Goal: Task Accomplishment & Management: Complete application form

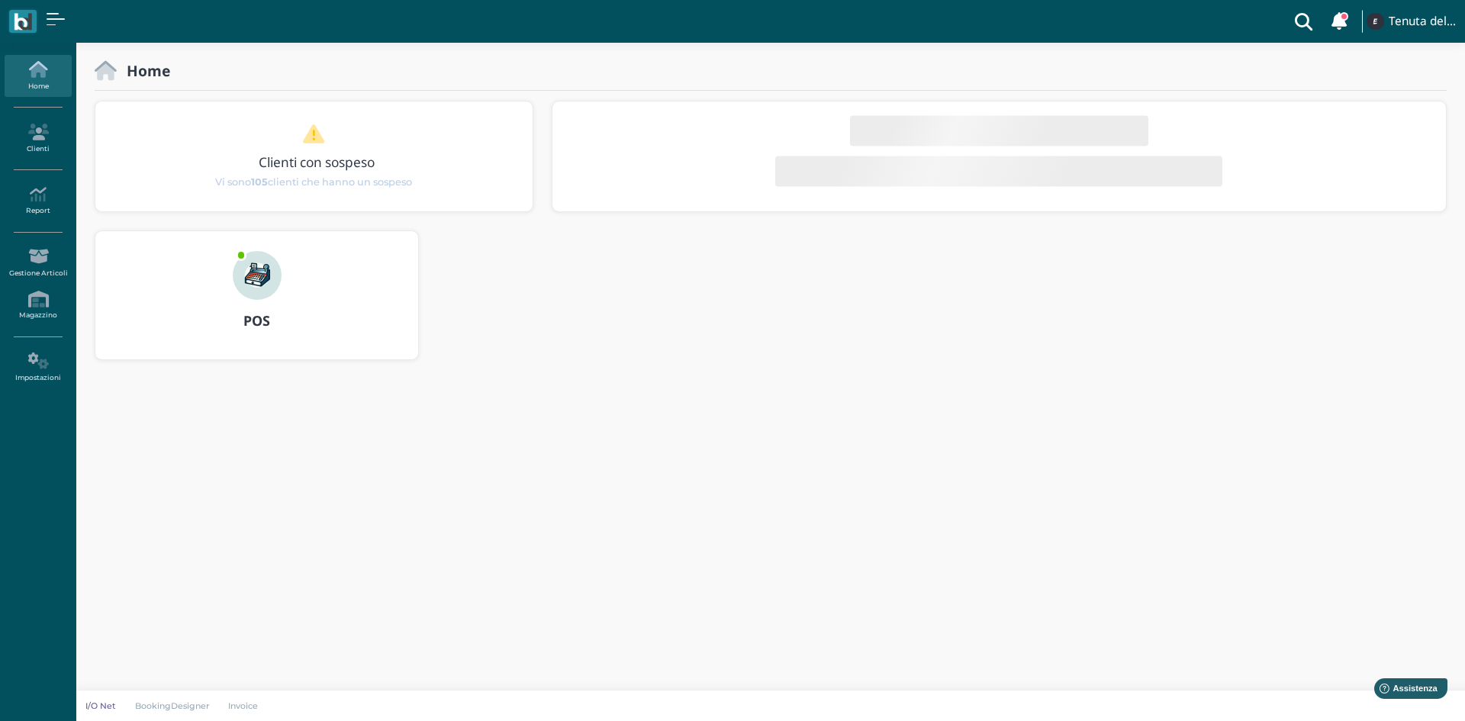
click at [269, 275] on img at bounding box center [257, 275] width 49 height 49
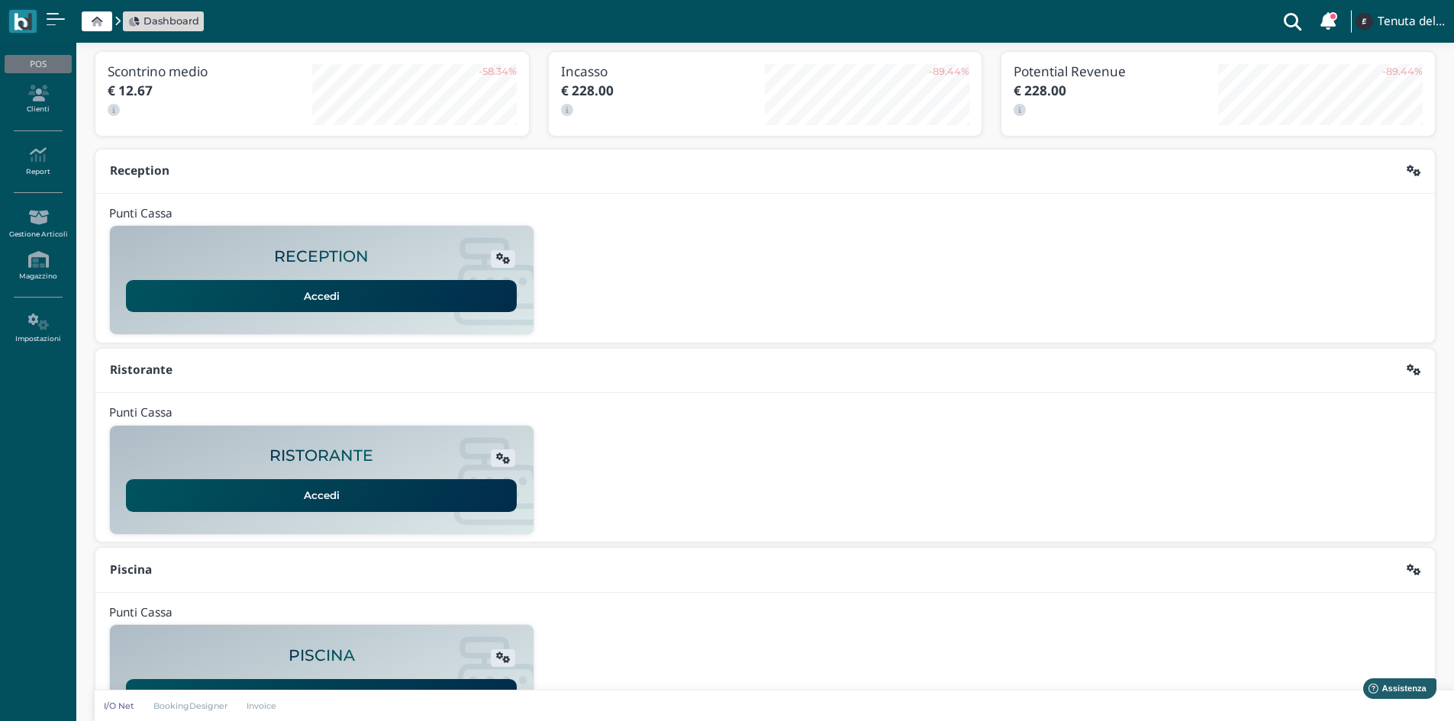
scroll to position [124, 0]
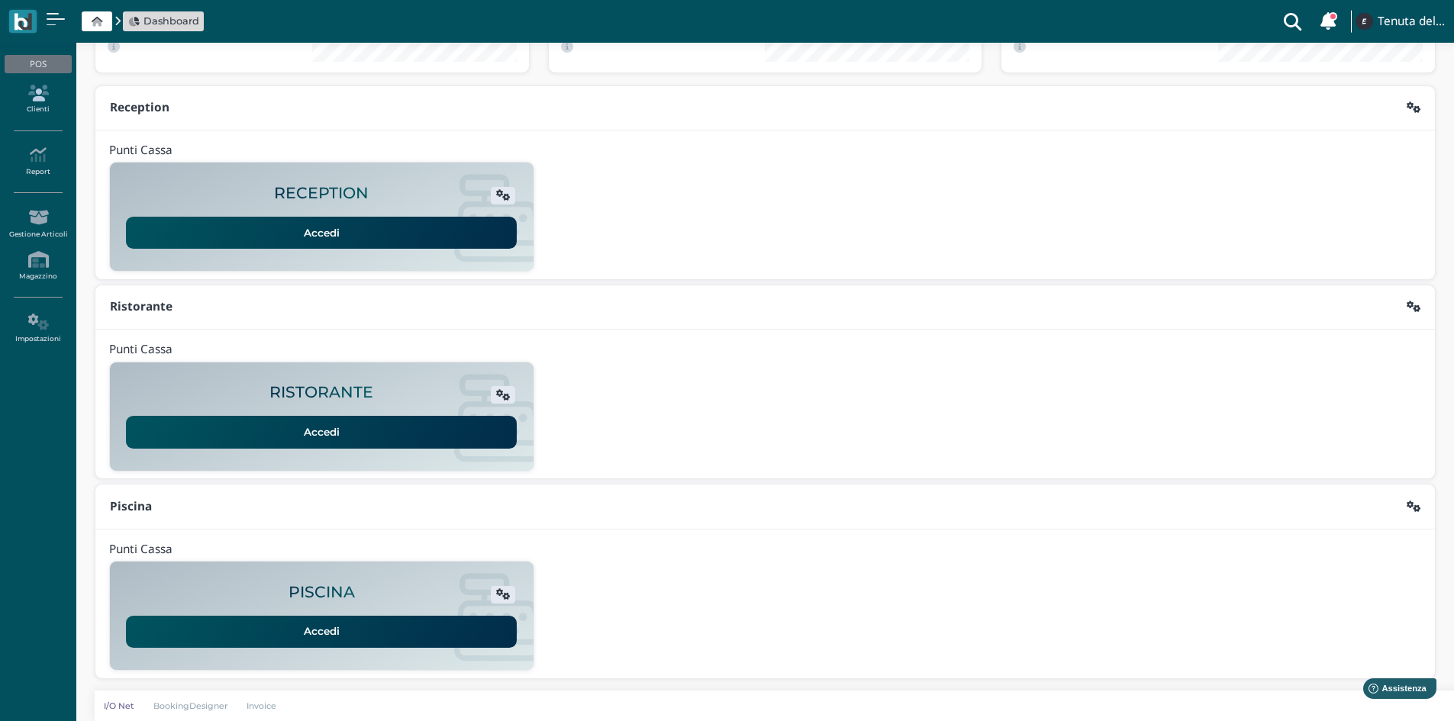
click at [36, 89] on icon at bounding box center [38, 93] width 66 height 17
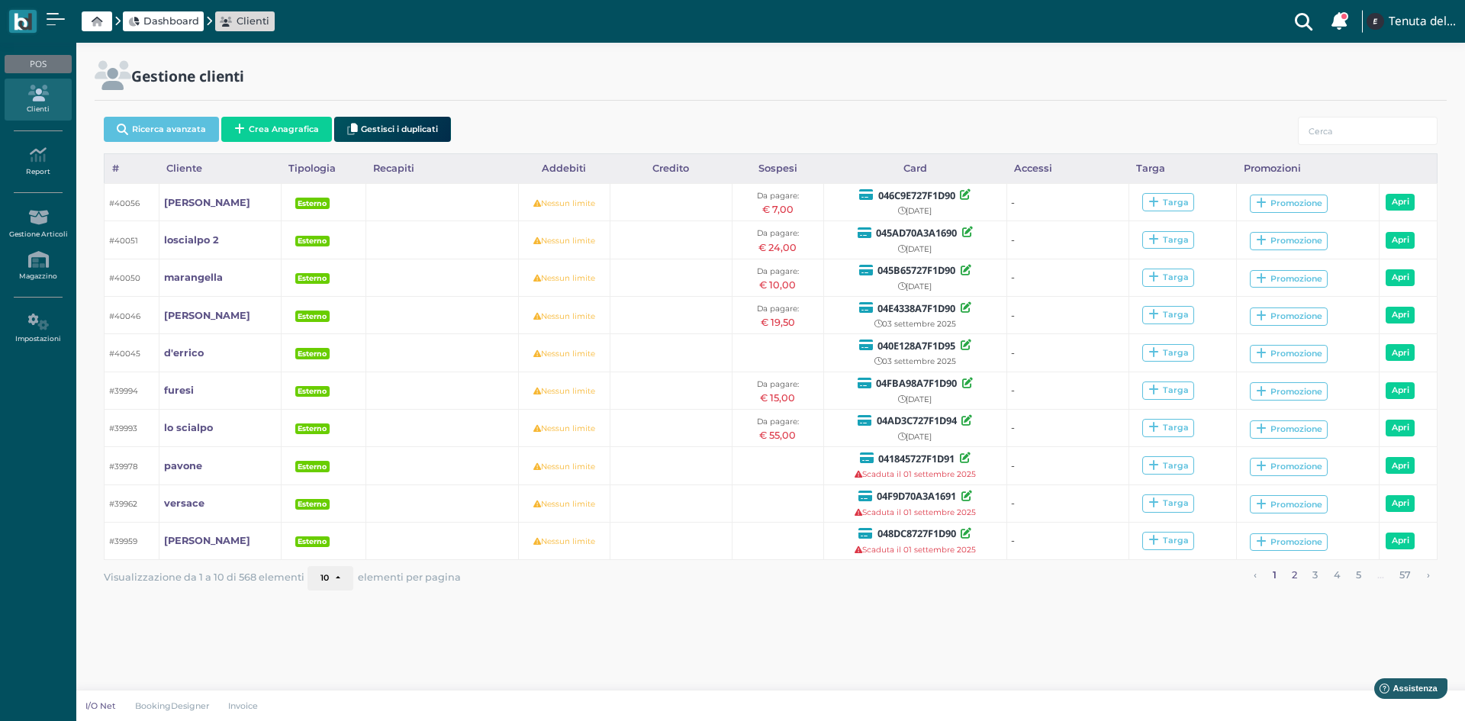
click at [1296, 579] on link "2" at bounding box center [1295, 576] width 15 height 20
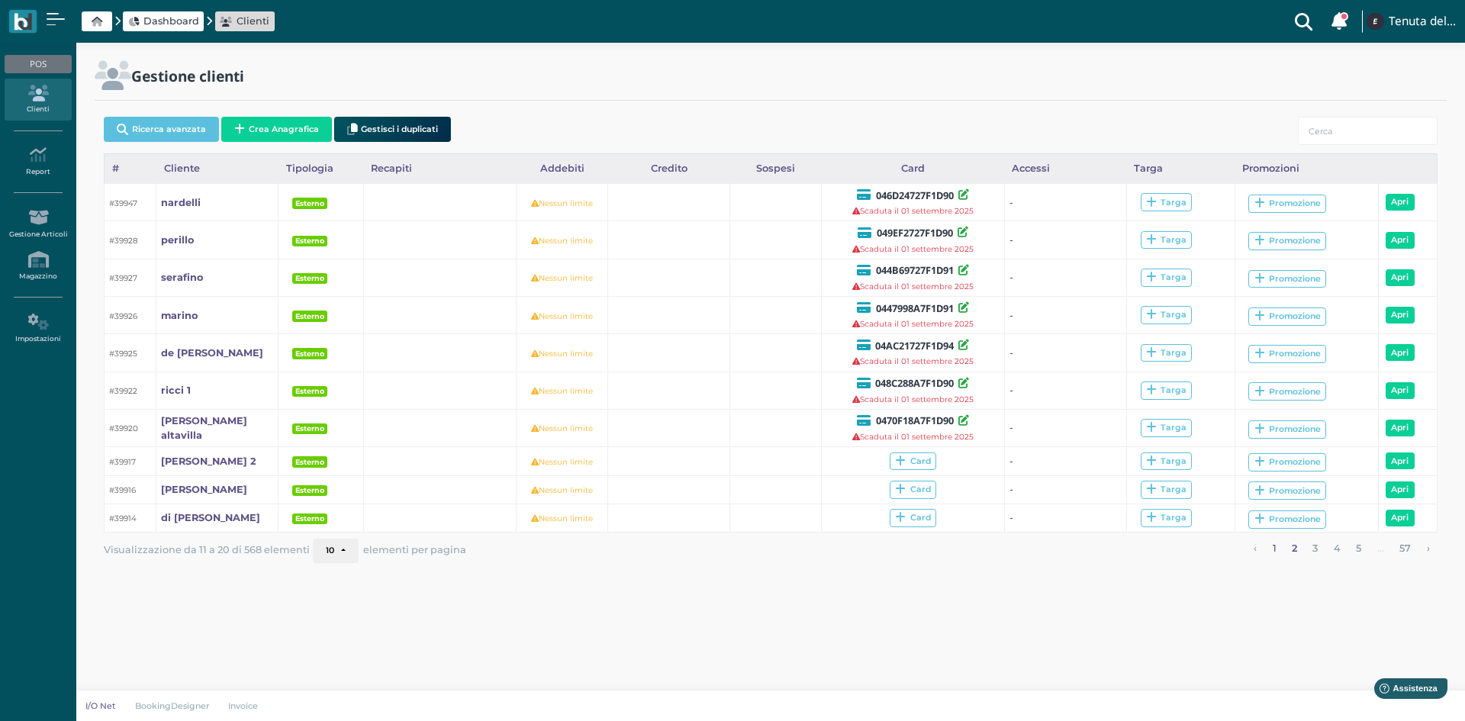
click at [1277, 551] on link "1" at bounding box center [1275, 549] width 14 height 20
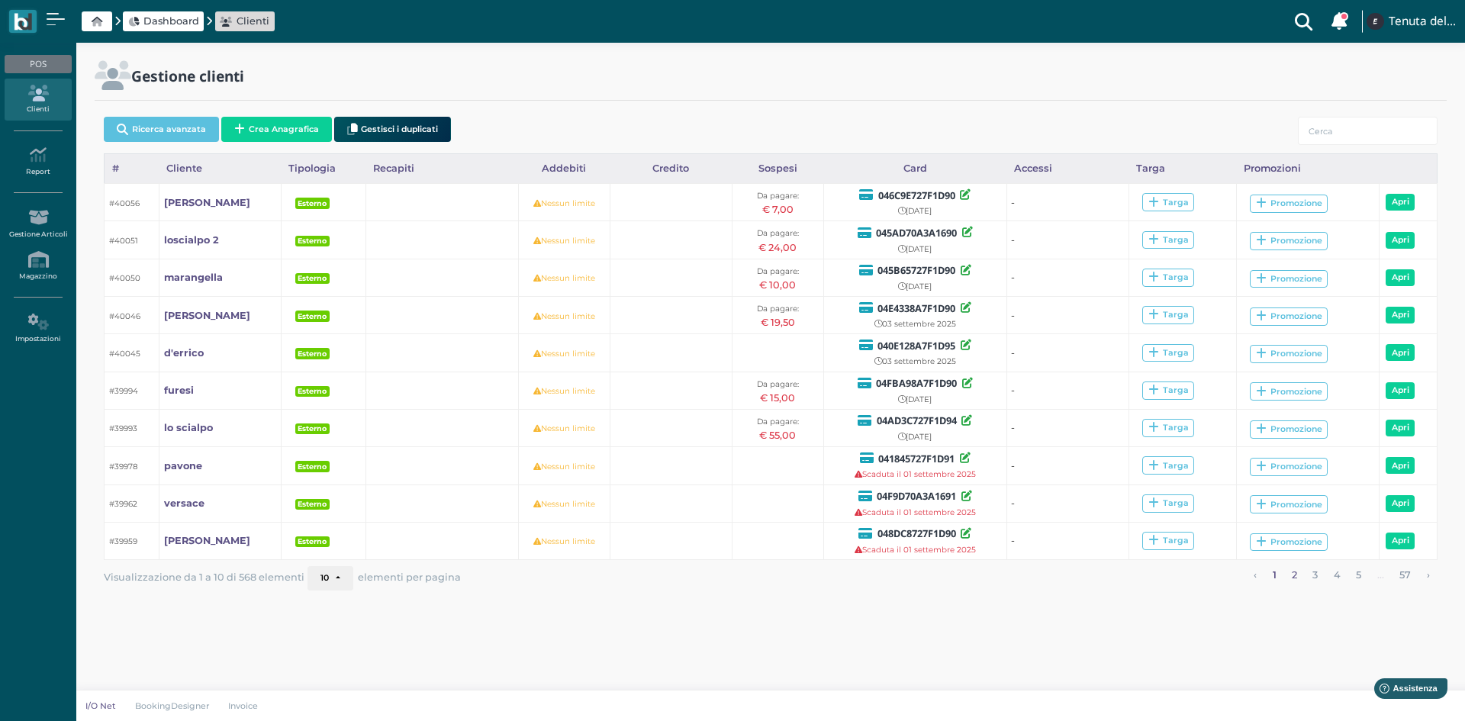
click at [1289, 571] on link "2" at bounding box center [1295, 576] width 15 height 20
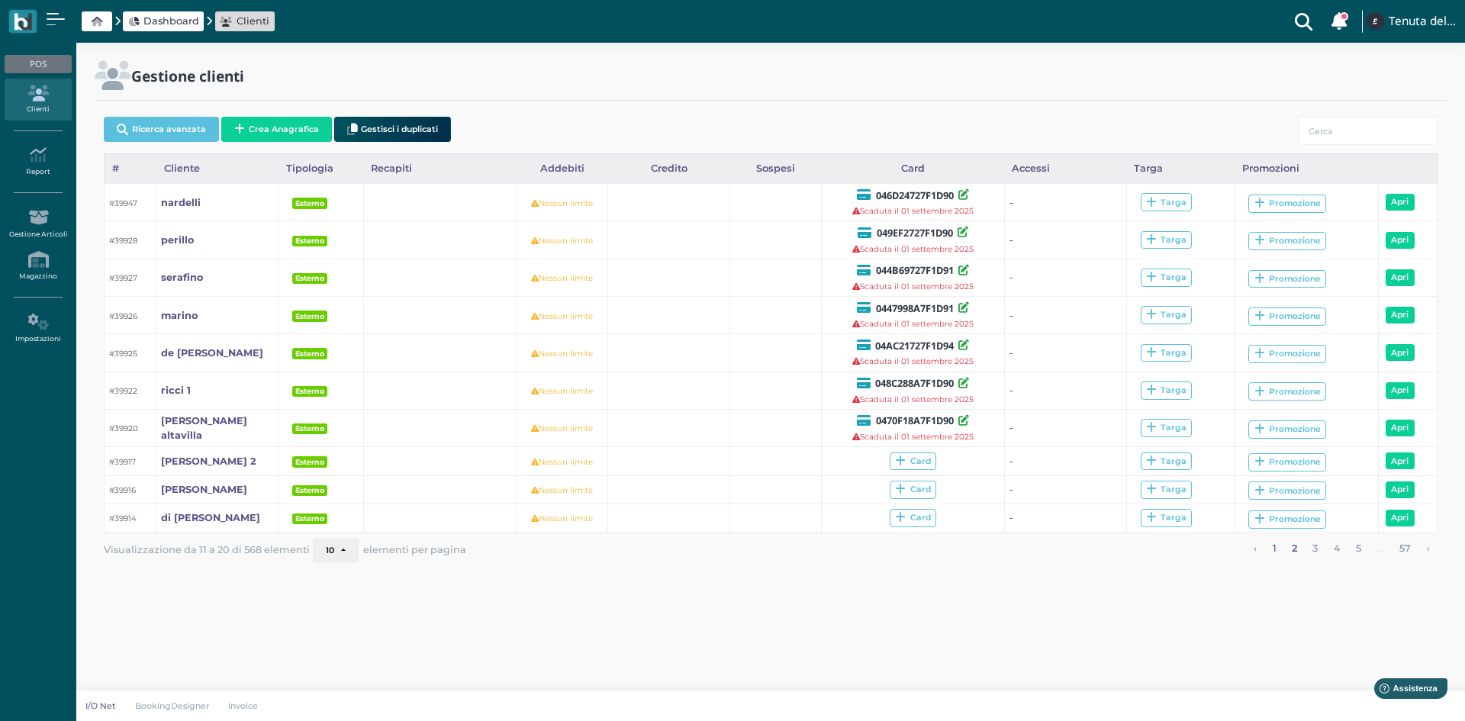
click at [1275, 550] on link "1" at bounding box center [1275, 549] width 14 height 20
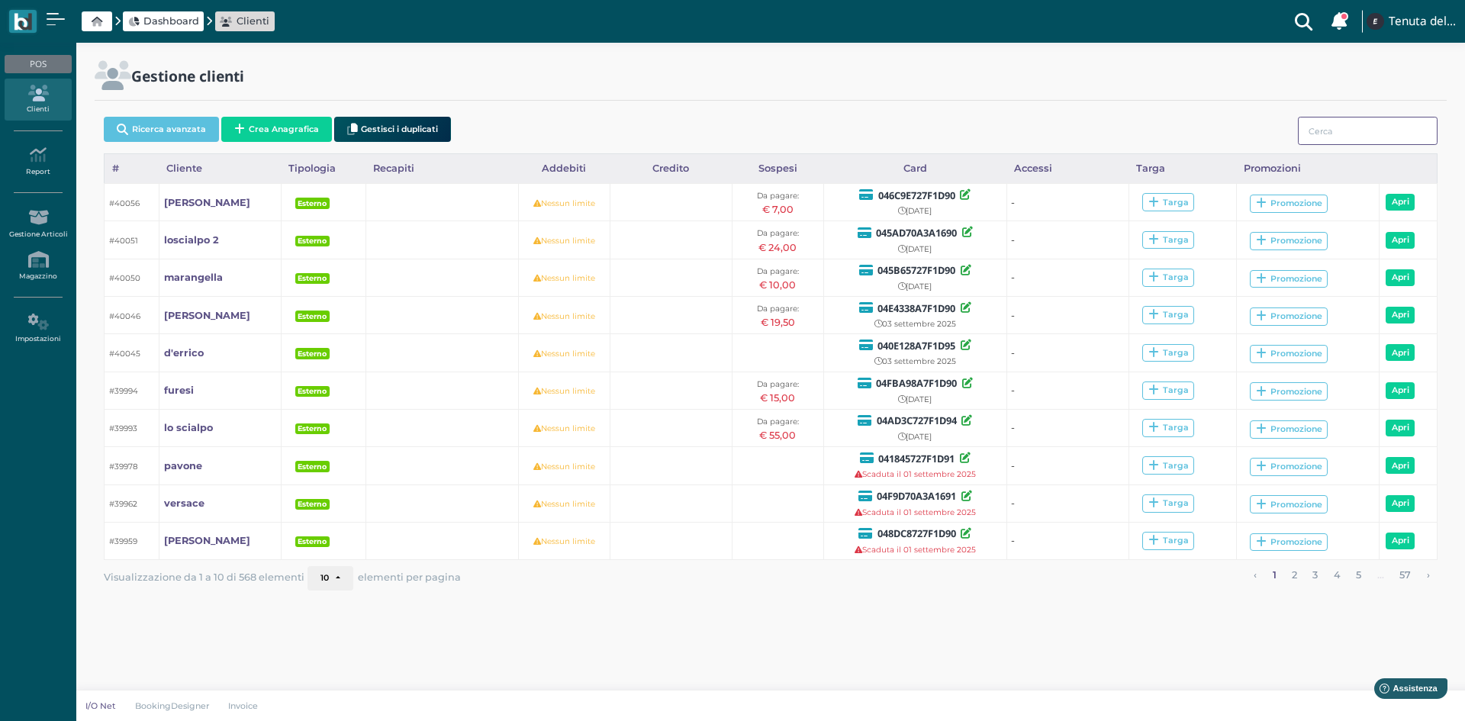
click at [1372, 135] on input "search" at bounding box center [1368, 131] width 140 height 28
type input "ma"
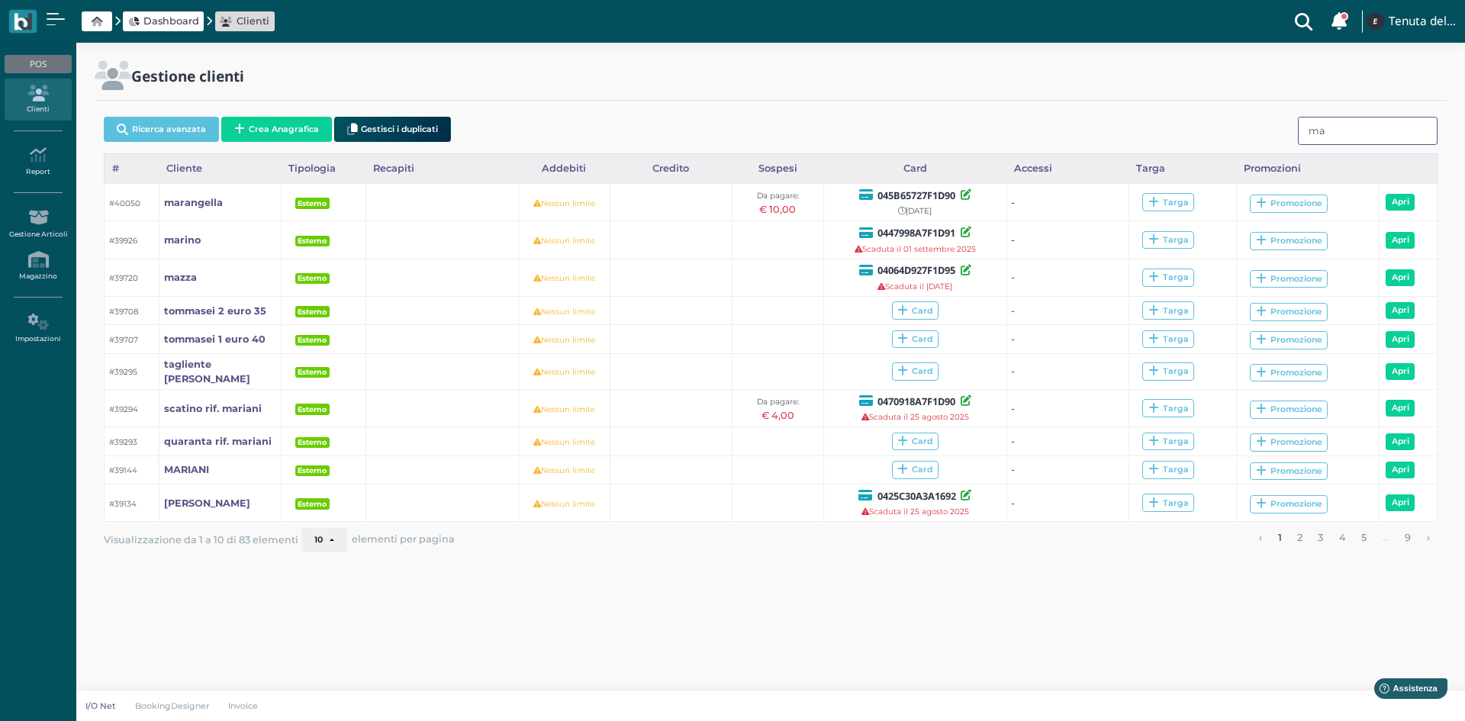
click at [1372, 135] on input "ma" at bounding box center [1368, 131] width 140 height 28
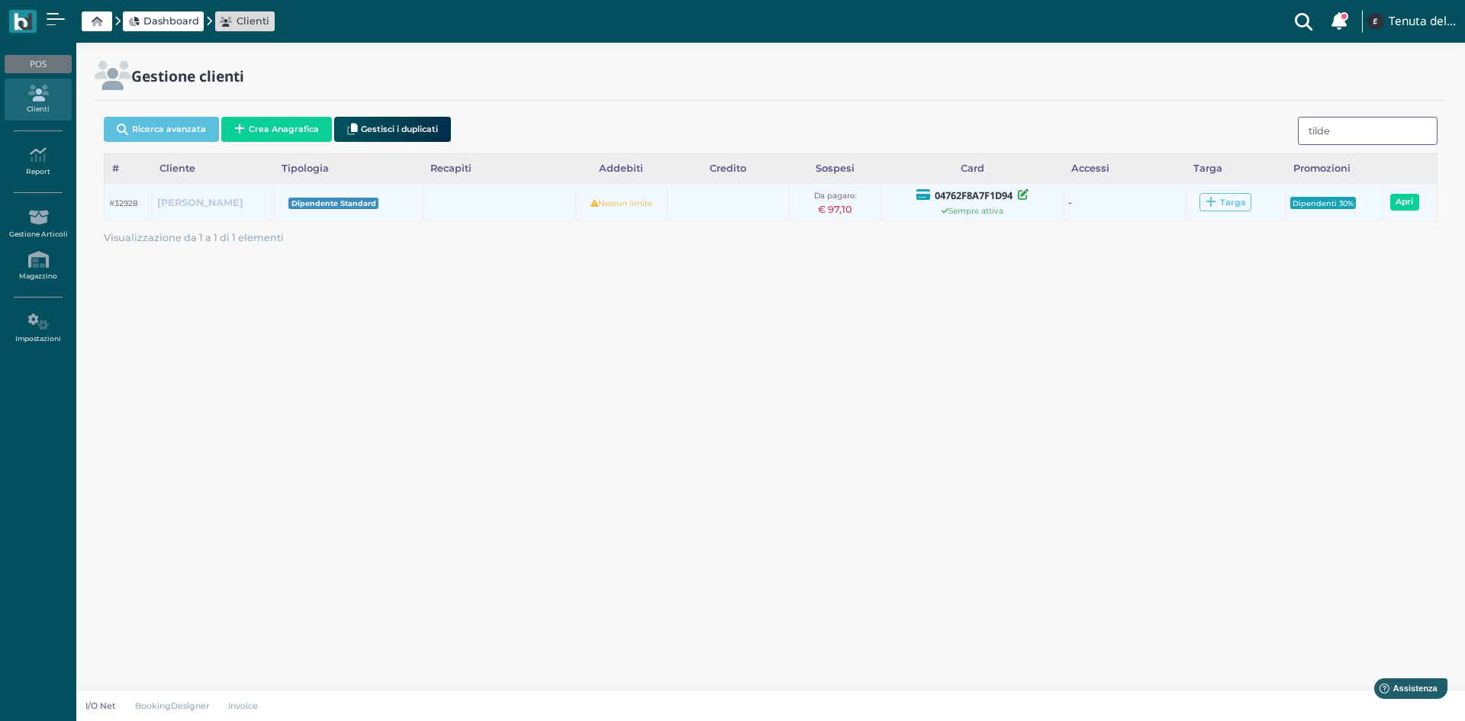
type input "tilde"
click at [202, 197] on b "TILDE MARRA" at bounding box center [200, 202] width 86 height 11
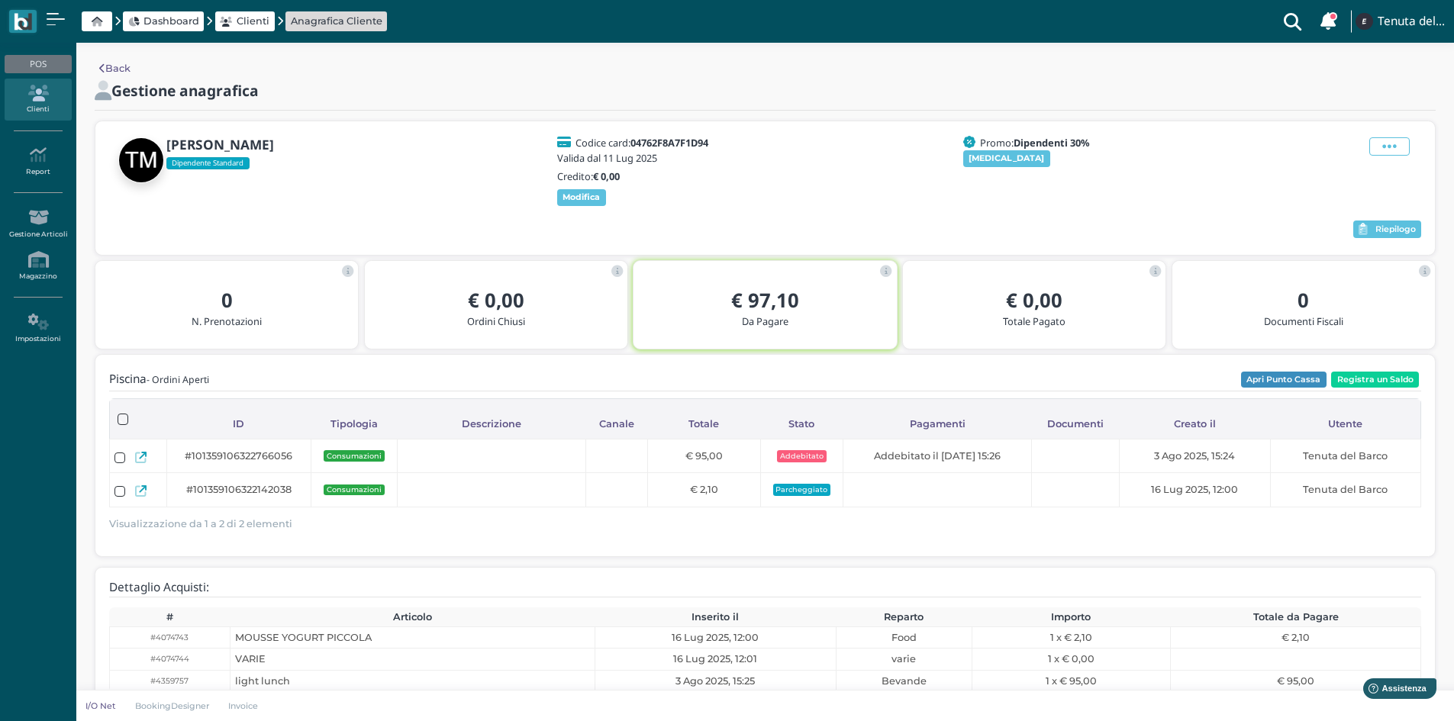
scroll to position [30, 0]
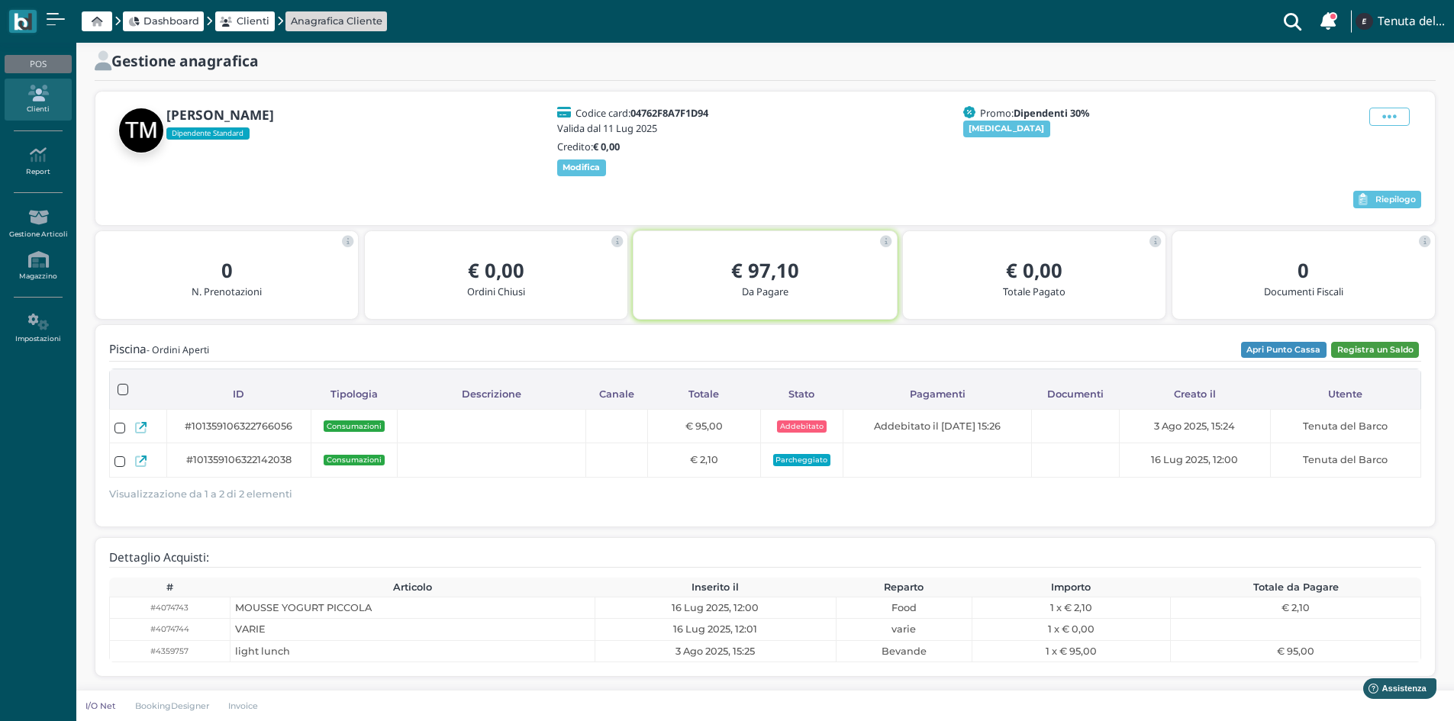
click at [1360, 353] on button "Registra un Saldo" at bounding box center [1375, 350] width 88 height 17
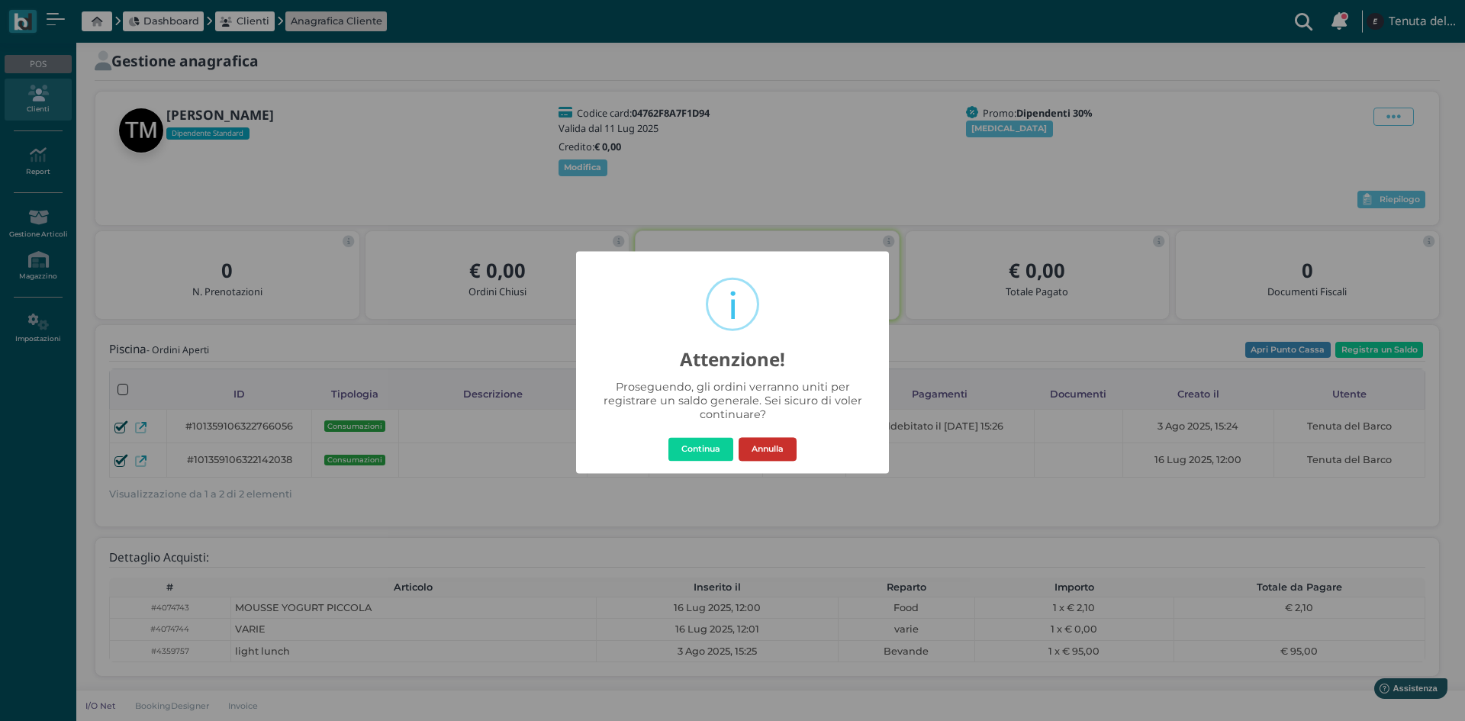
click at [784, 443] on button "Annulla" at bounding box center [768, 449] width 58 height 24
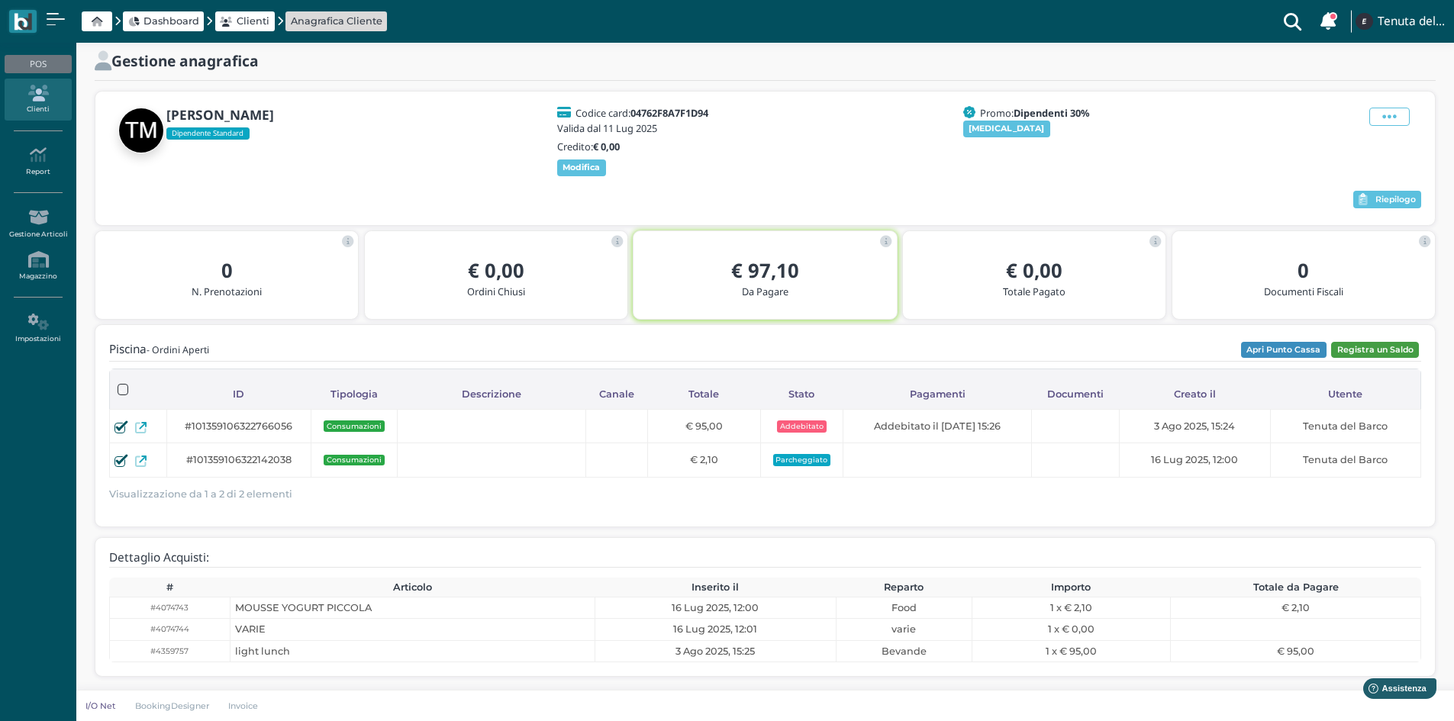
click at [1394, 347] on button "Registra un Saldo" at bounding box center [1375, 350] width 88 height 17
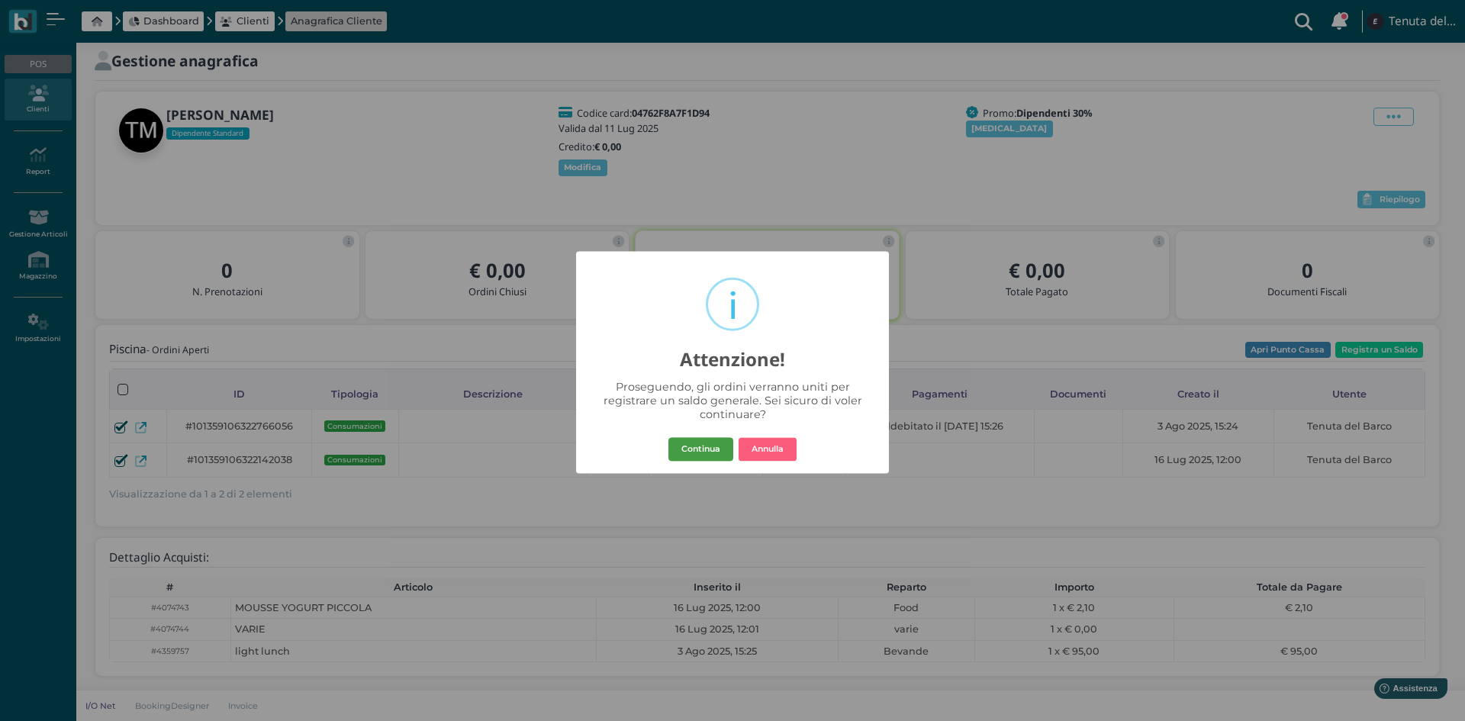
click at [698, 447] on button "Continua" at bounding box center [701, 449] width 65 height 24
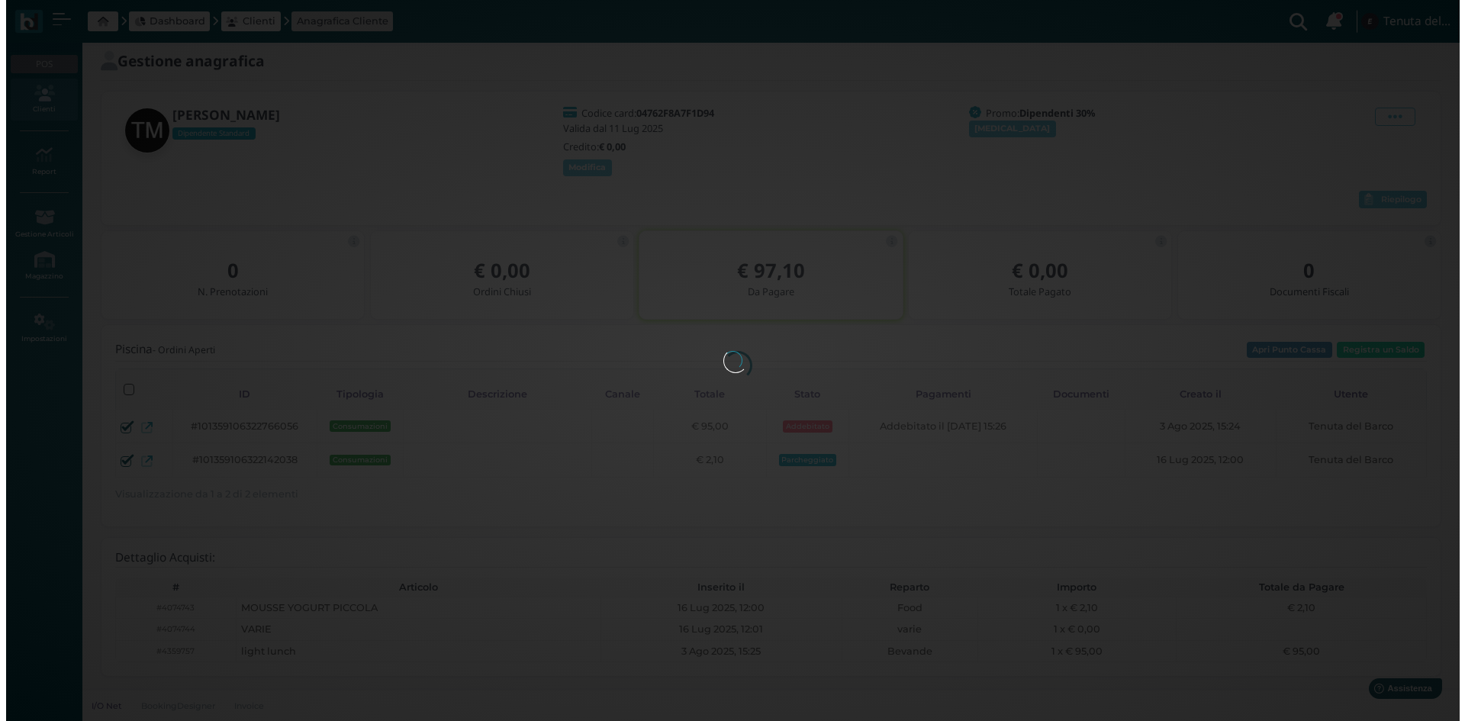
scroll to position [0, 0]
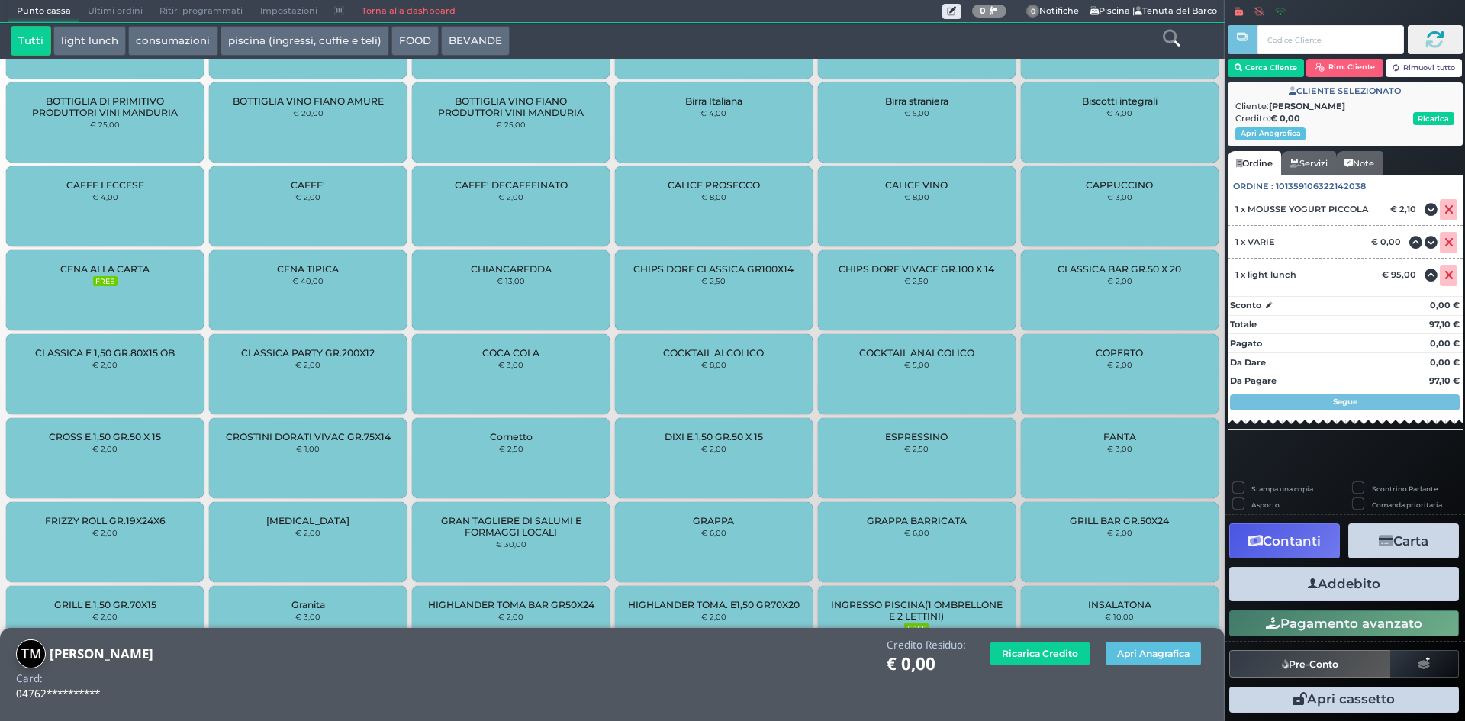
scroll to position [872, 0]
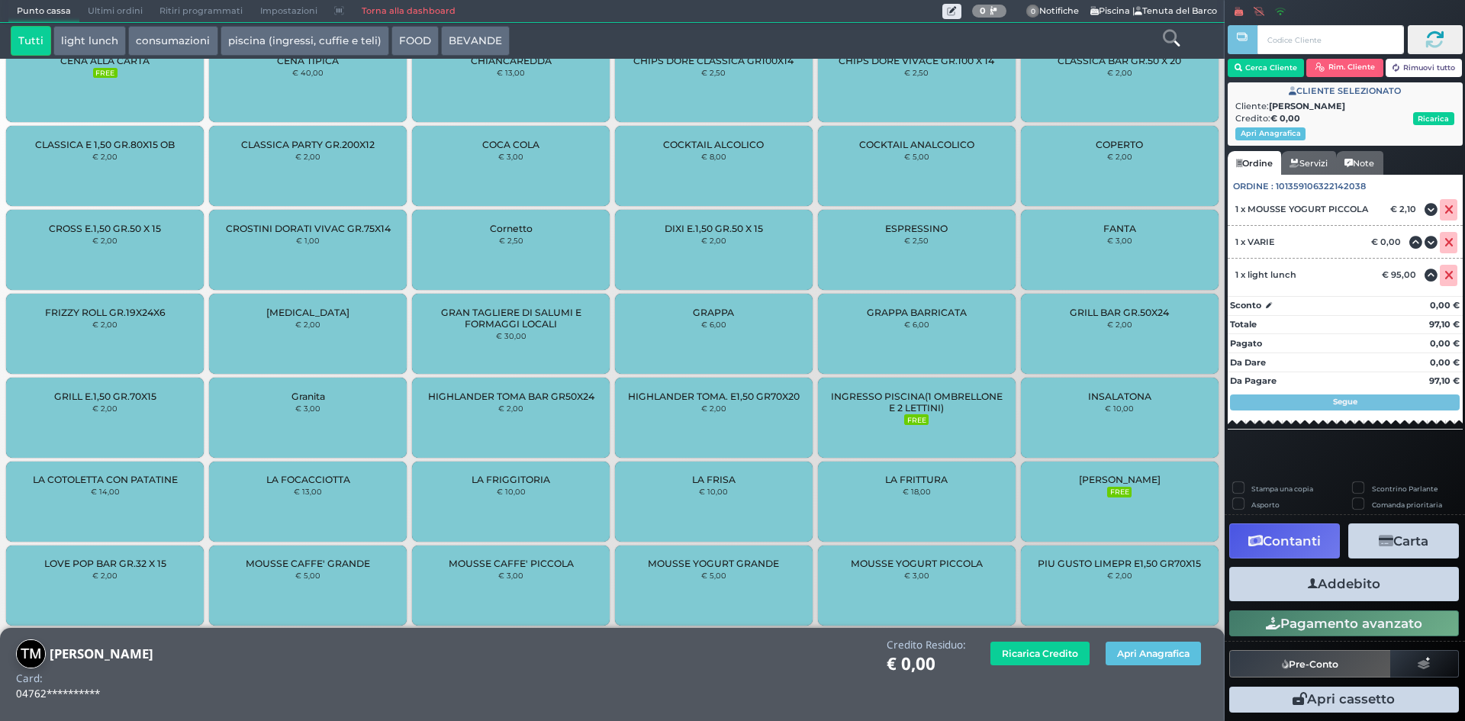
click at [1329, 594] on button "Addebito" at bounding box center [1345, 584] width 230 height 34
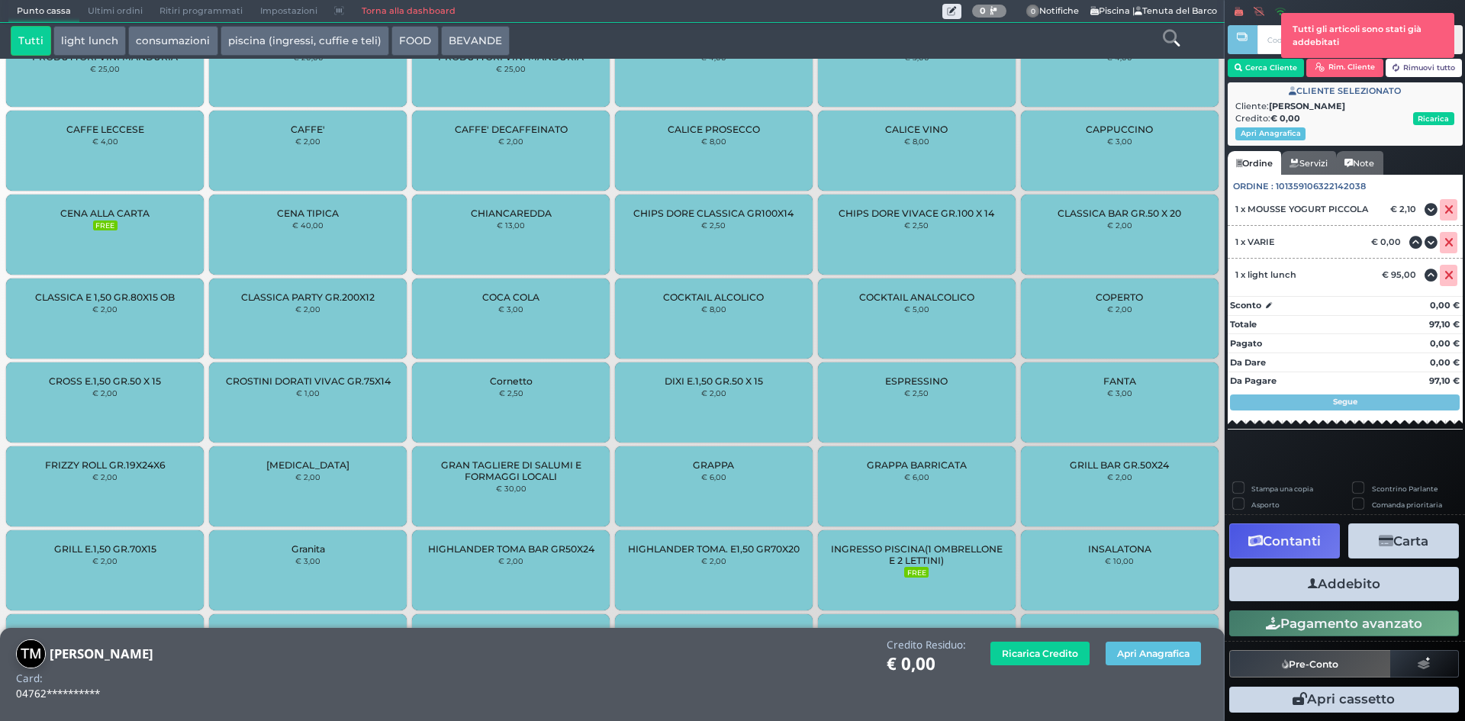
scroll to position [763, 0]
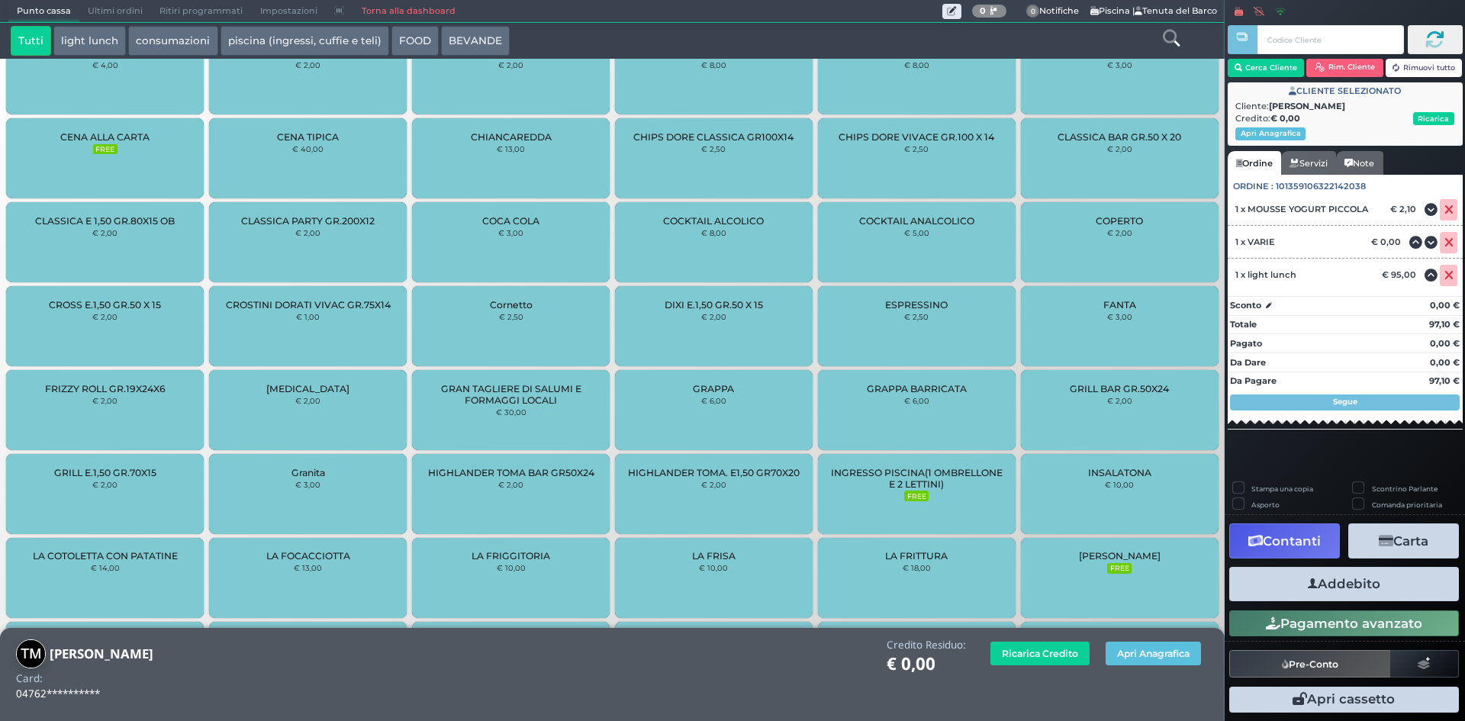
click at [1299, 539] on button "Contanti" at bounding box center [1285, 541] width 111 height 34
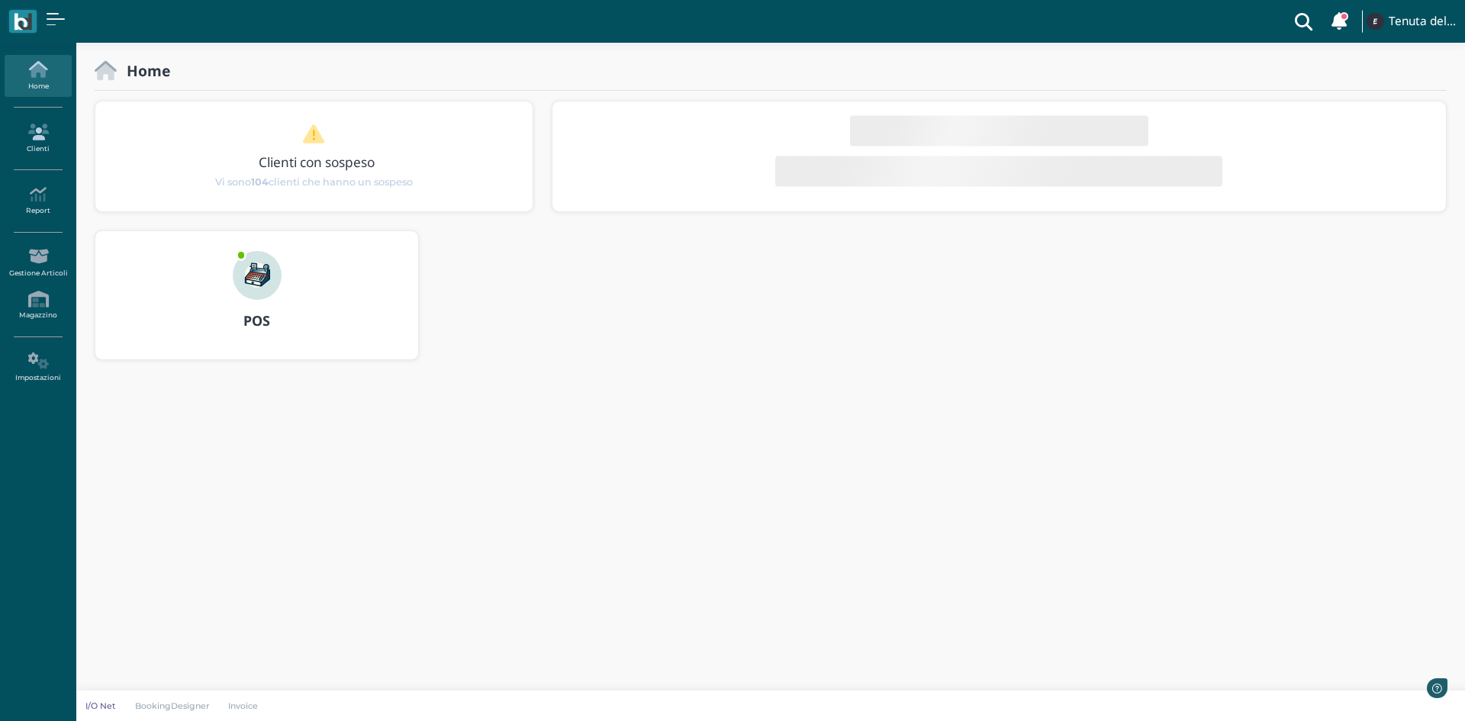
click at [40, 147] on link "Clienti" at bounding box center [38, 139] width 66 height 42
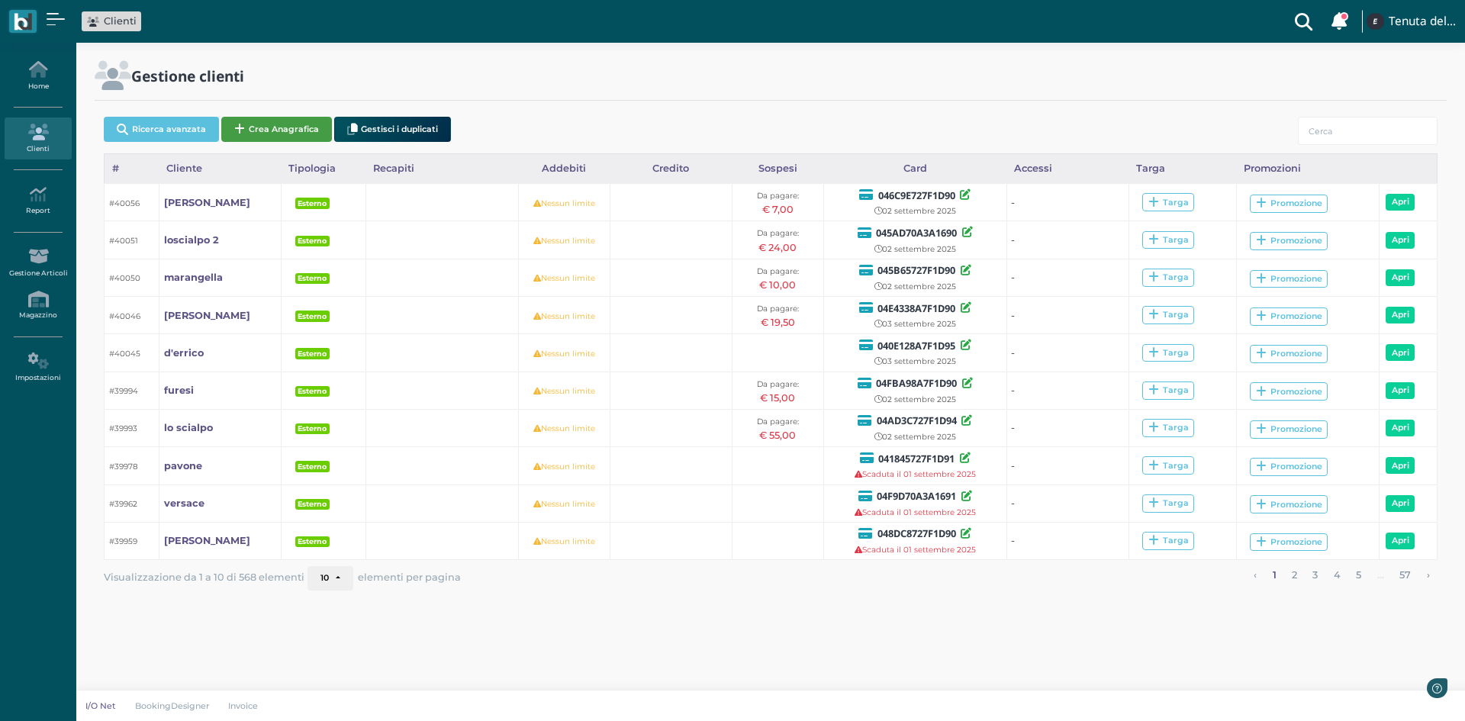
click at [285, 129] on button "Crea Anagrafica" at bounding box center [276, 129] width 111 height 25
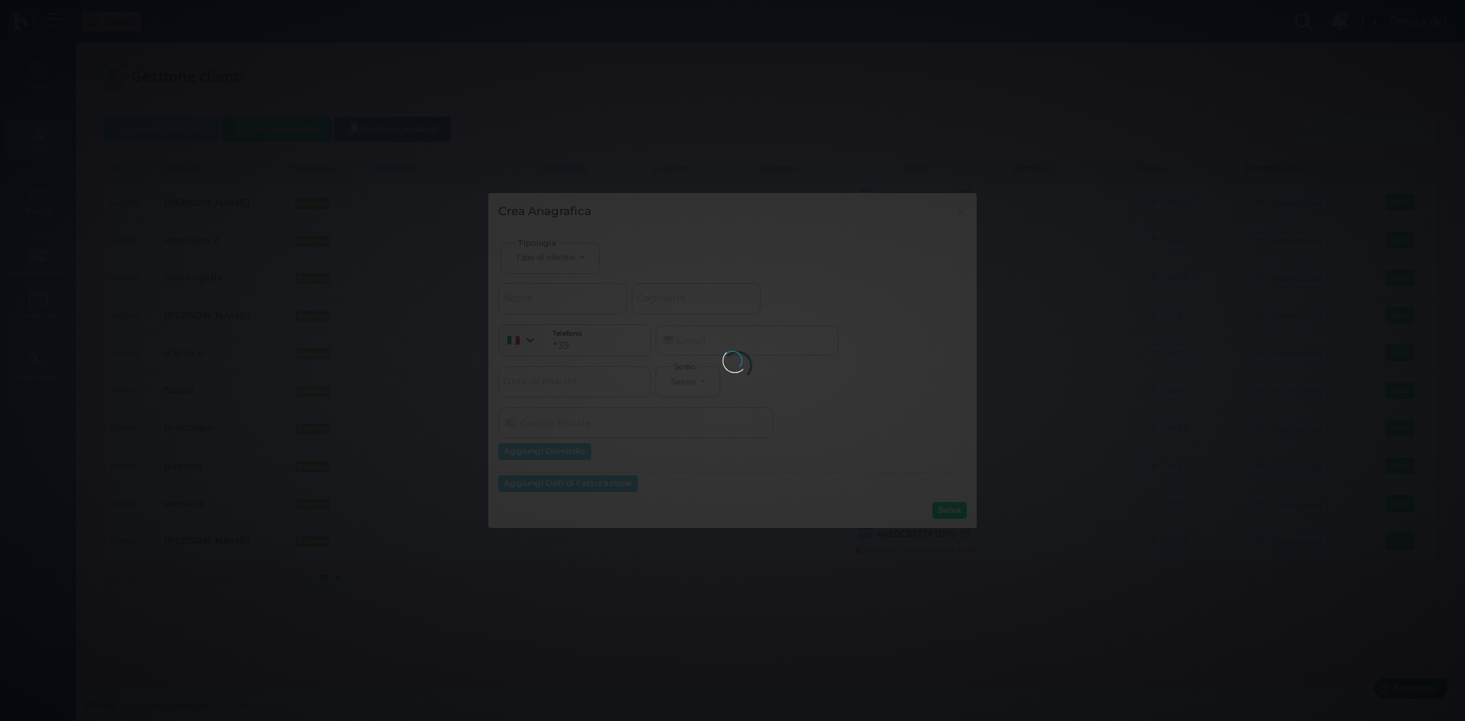
select select
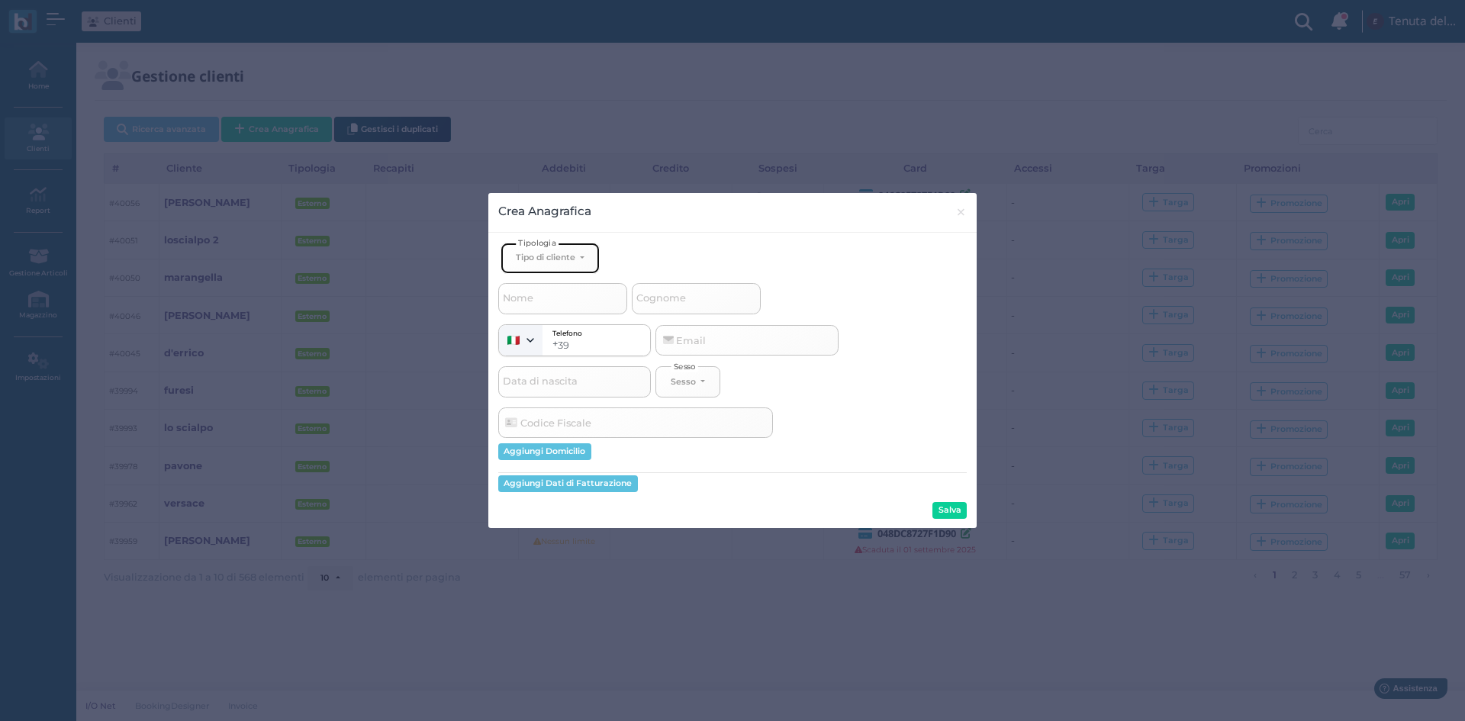
click at [573, 256] on div "Tipo di cliente" at bounding box center [546, 257] width 60 height 11
click at [543, 311] on span "Esterno" at bounding box center [535, 308] width 38 height 12
select select "[object Object]"
select select
click at [662, 310] on input "Cognome" at bounding box center [696, 298] width 129 height 31
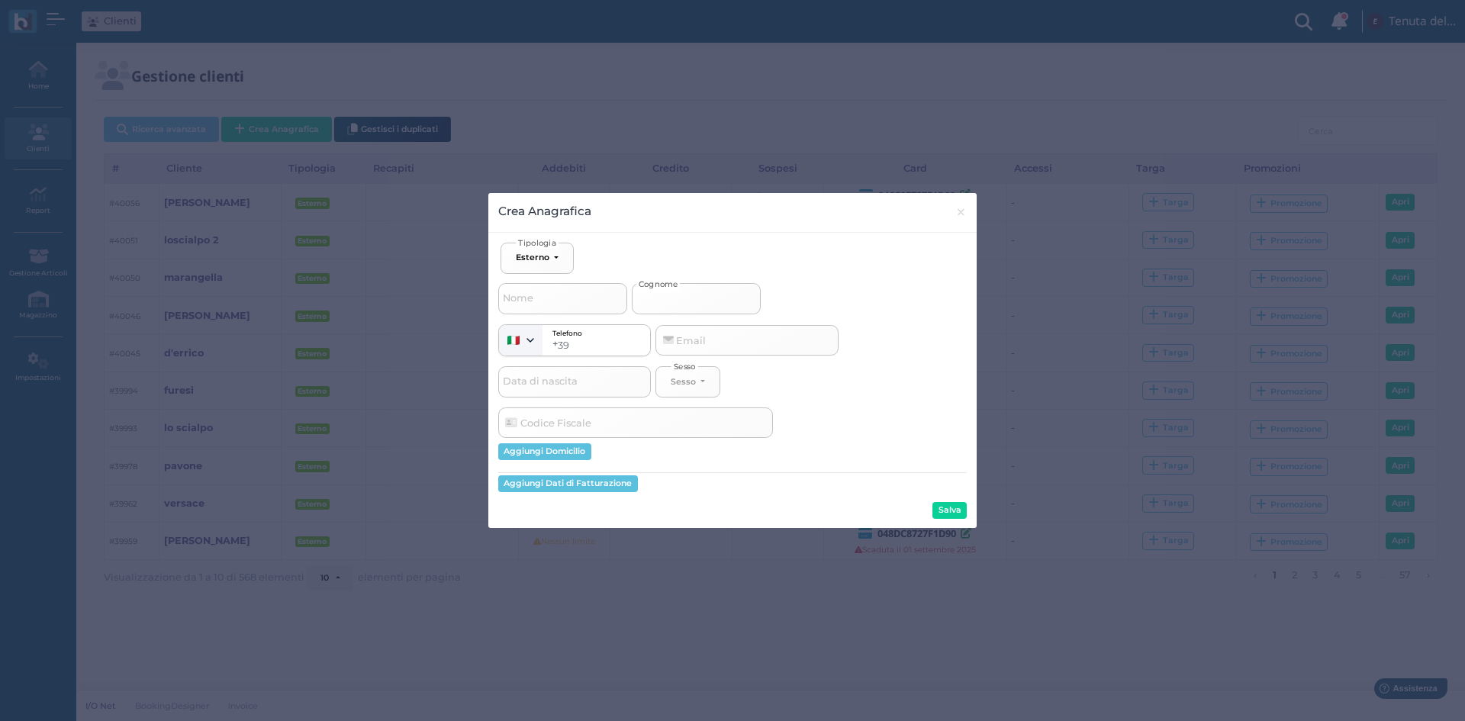
type input "g"
select select
type input "gi"
select select
type input "giu"
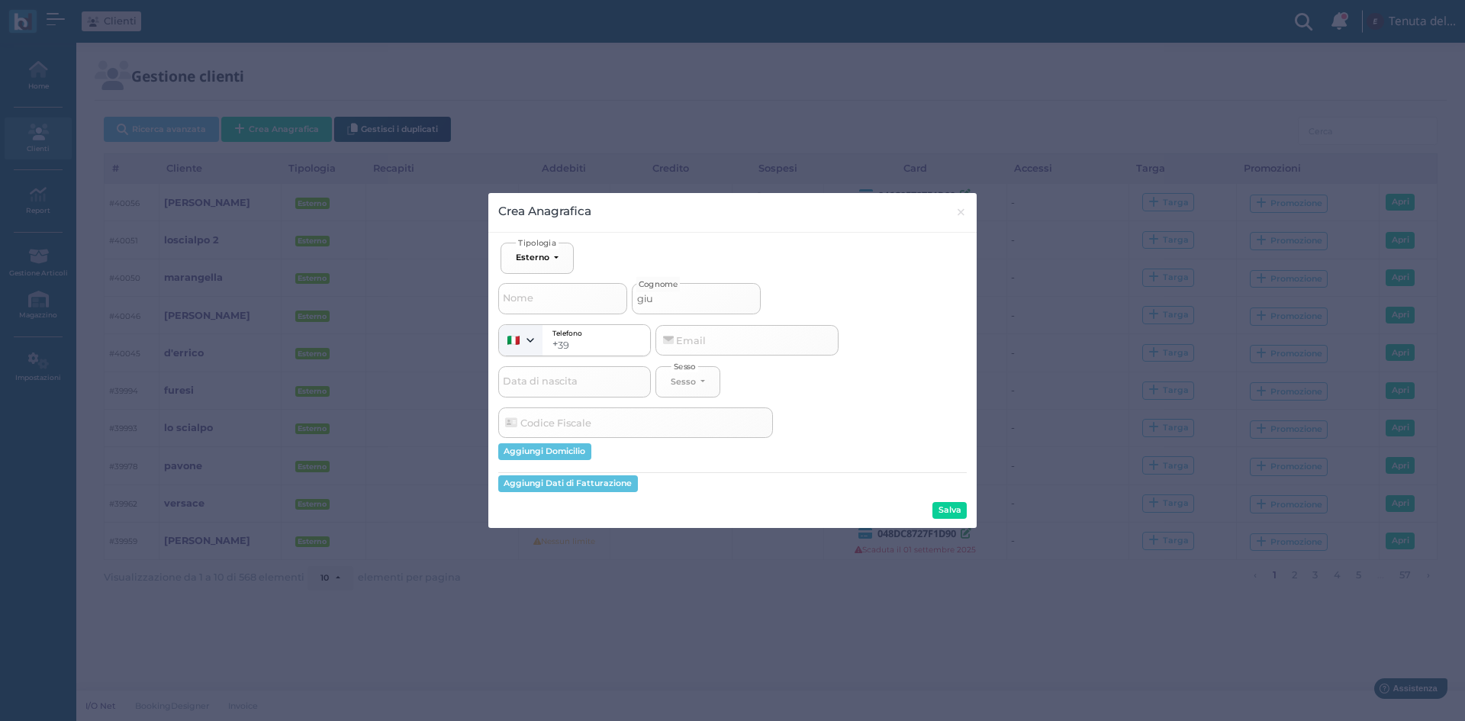
select select
type input "giua"
select select
type input "giual"
select select
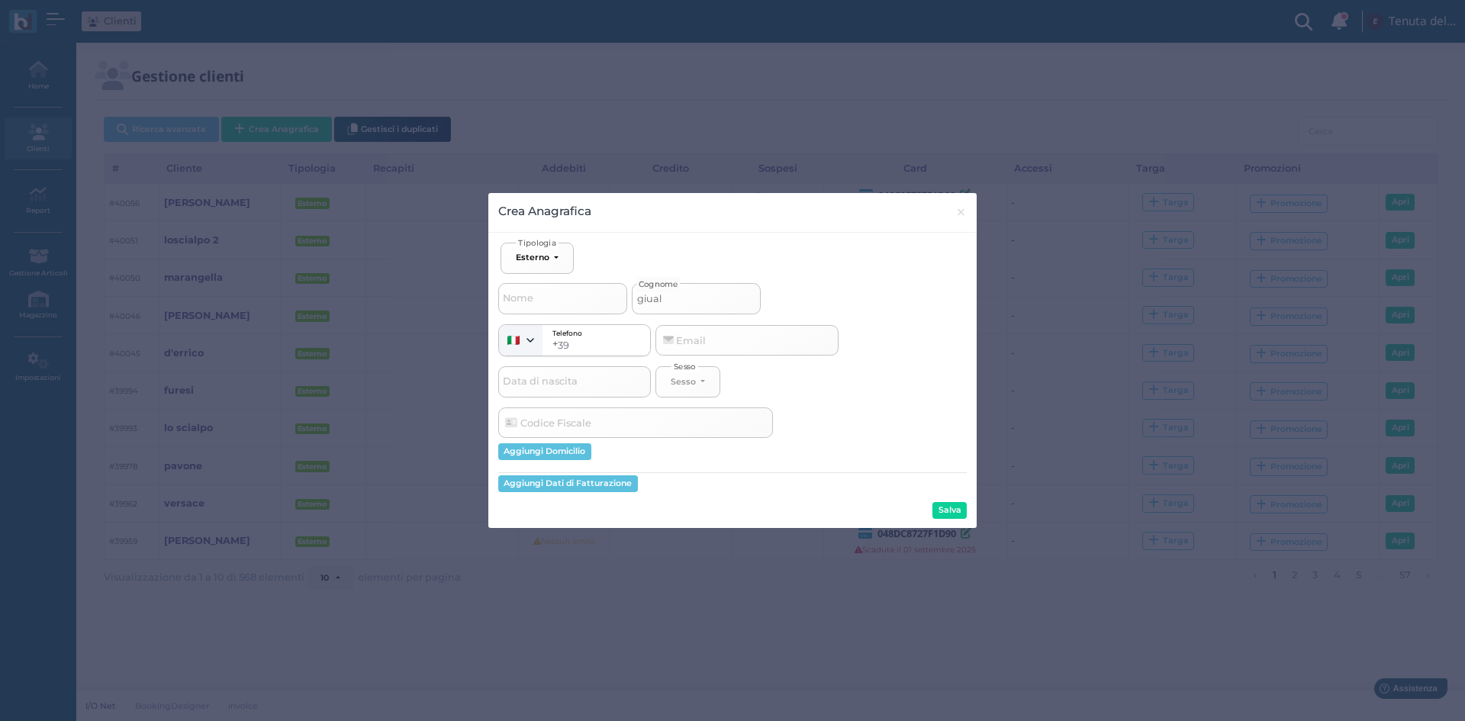
type input "giua"
select select
type input "giu"
select select
type input "giul"
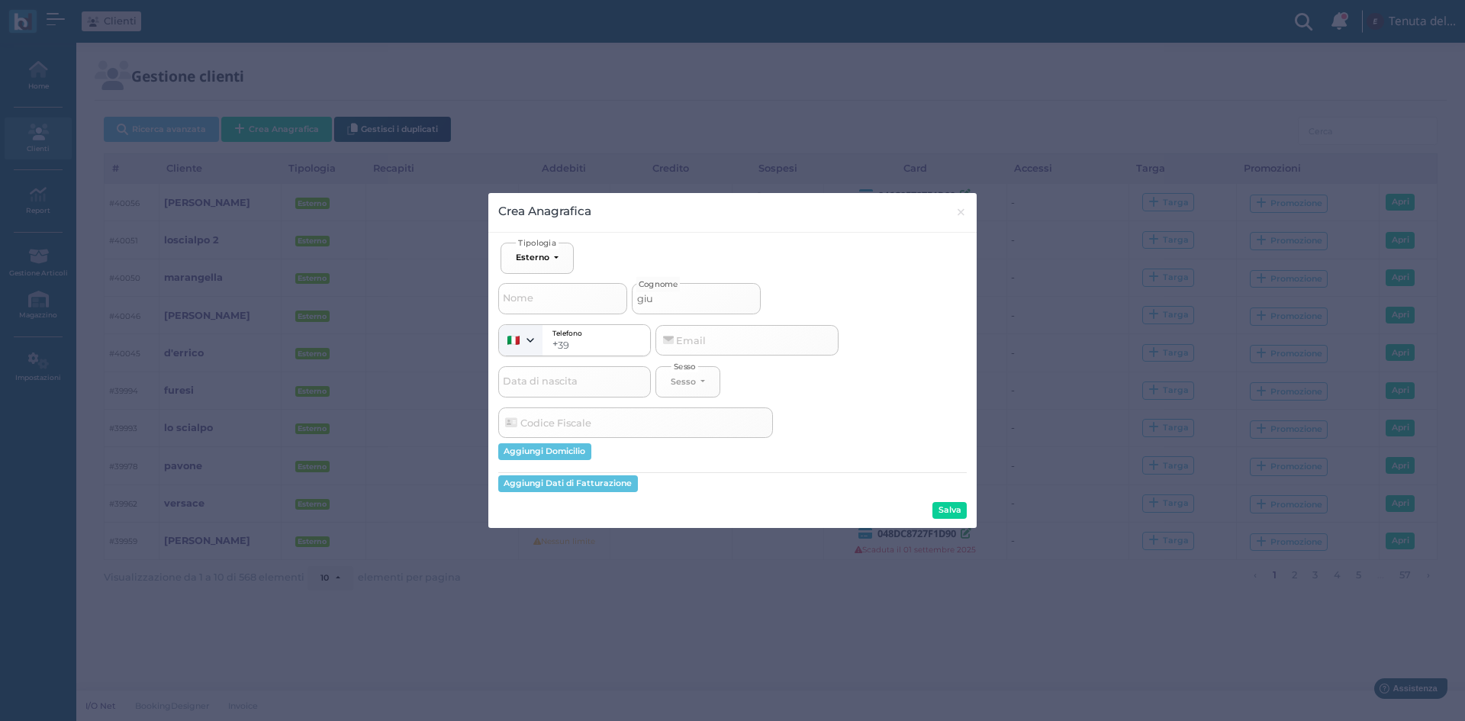
select select
type input "giuli"
select select
type input "giulia"
select select
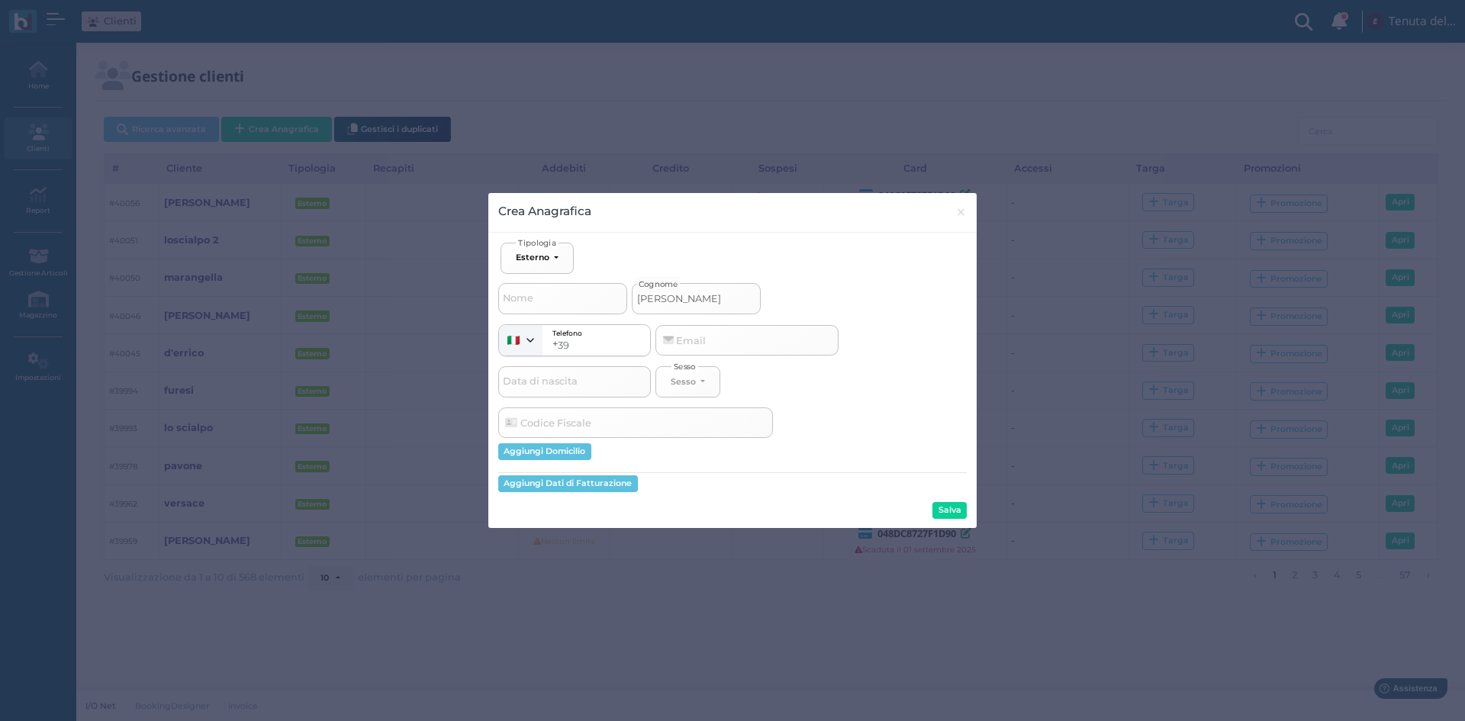
type input "giulian"
select select
type input "[PERSON_NAME]"
select select
type input "[PERSON_NAME]"
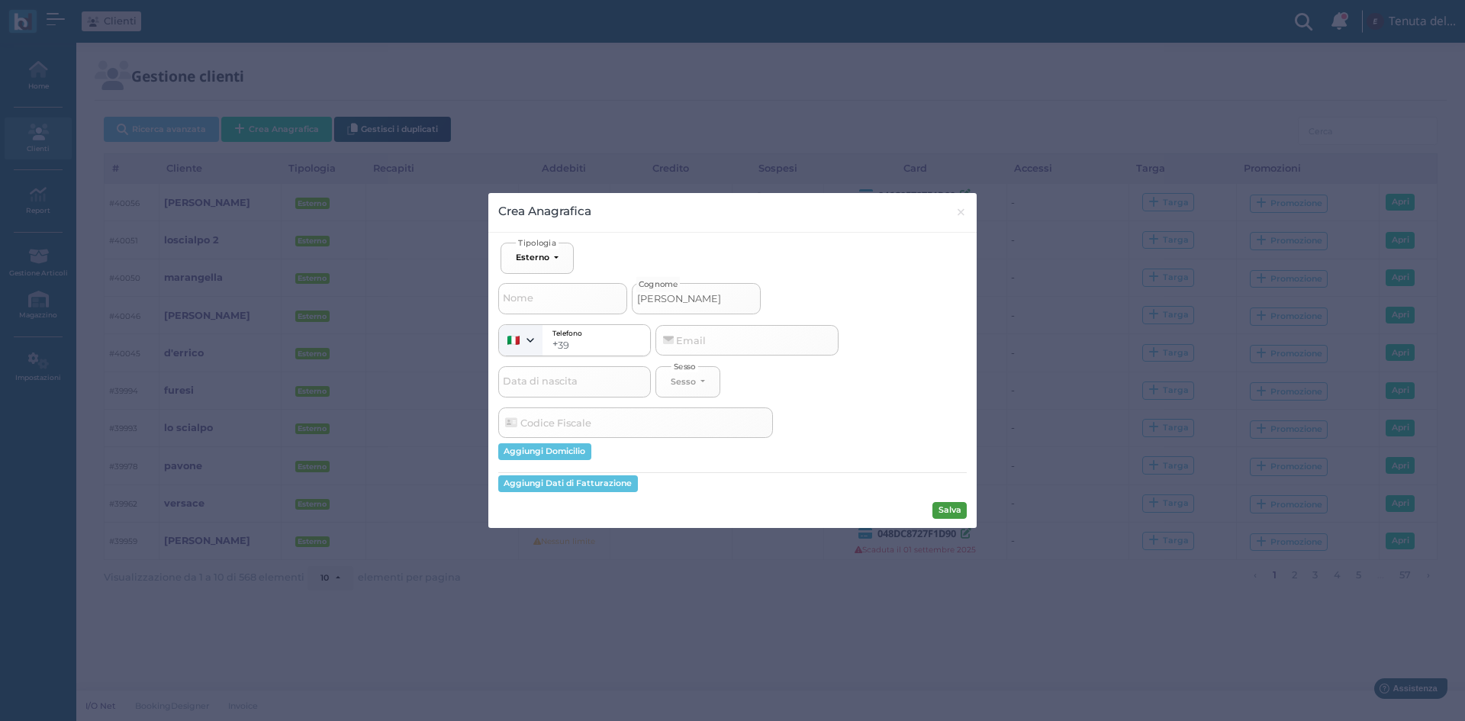
click at [966, 515] on button "Salva" at bounding box center [950, 510] width 34 height 17
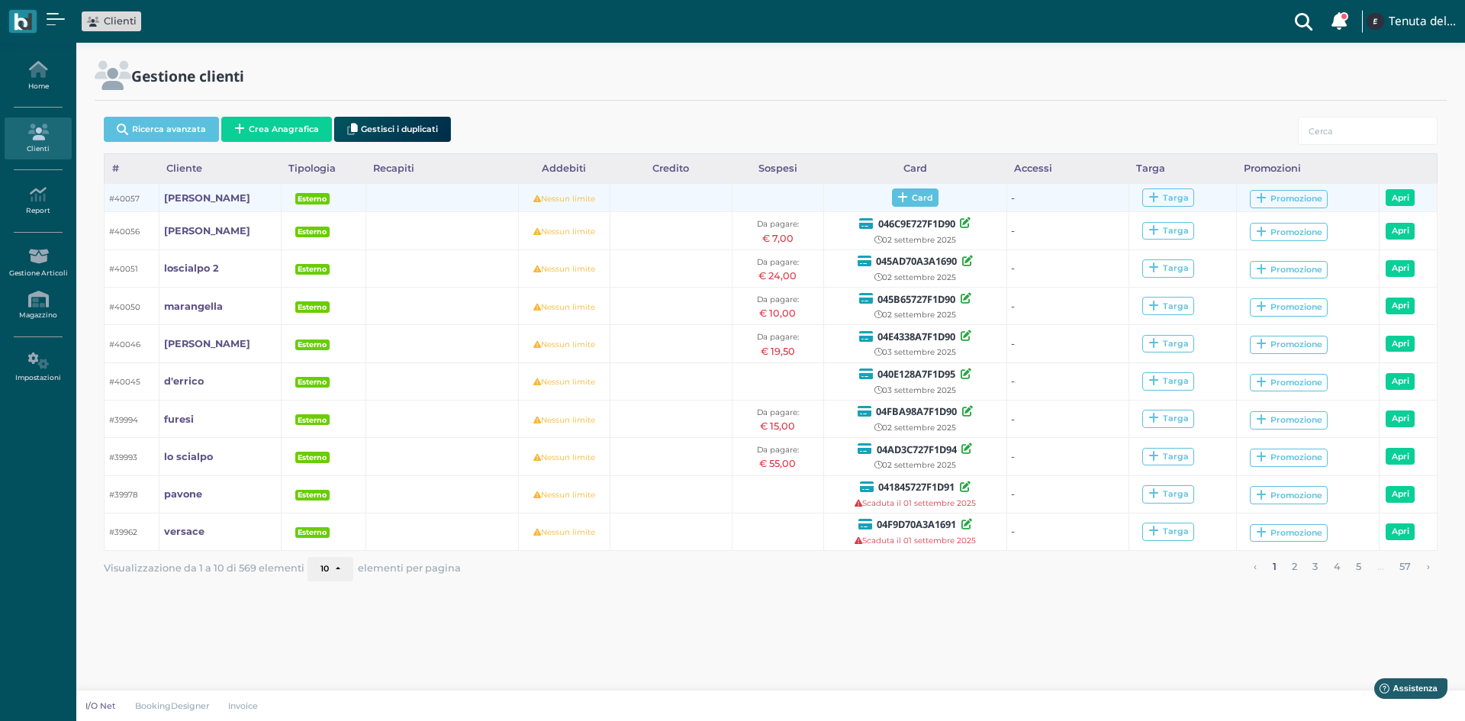
click at [911, 204] on span "Card" at bounding box center [915, 198] width 47 height 18
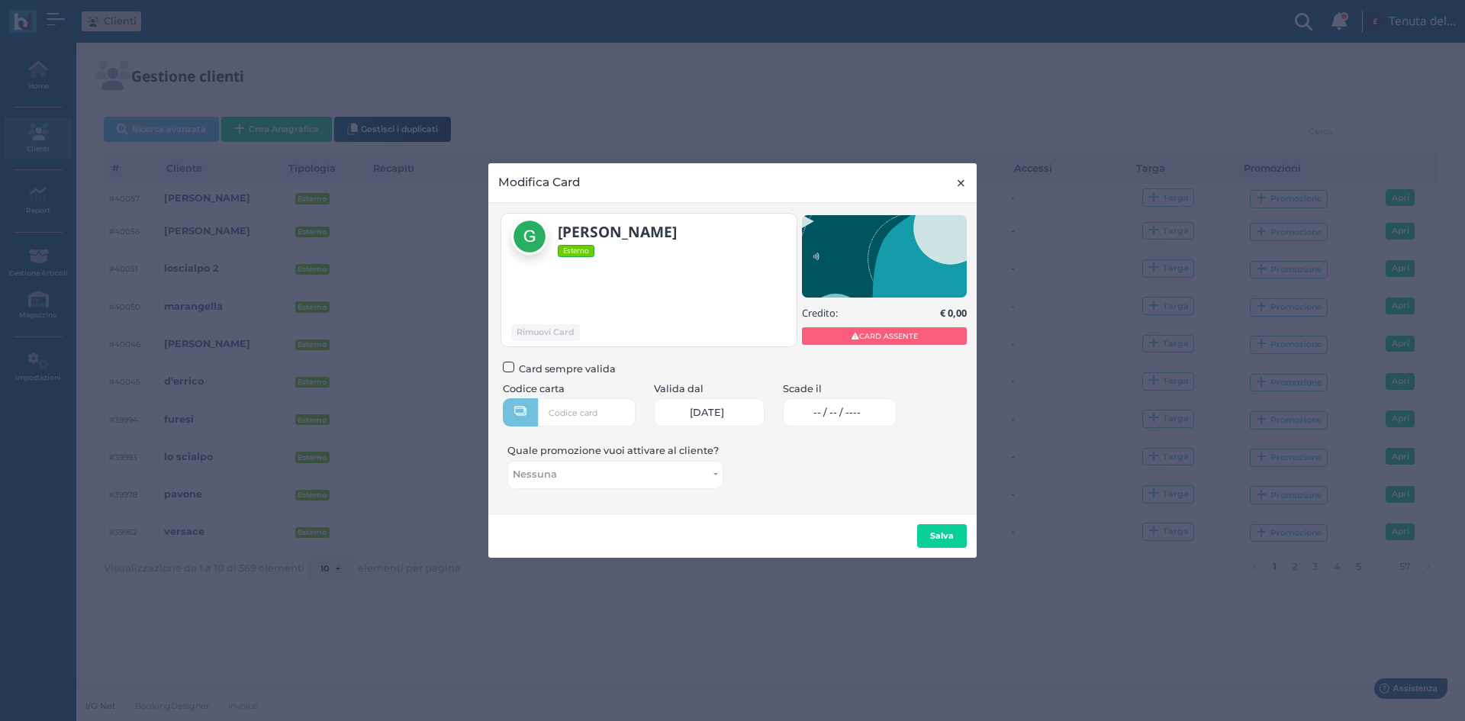
click at [961, 185] on span "×" at bounding box center [961, 183] width 11 height 20
